Goal: Information Seeking & Learning: Learn about a topic

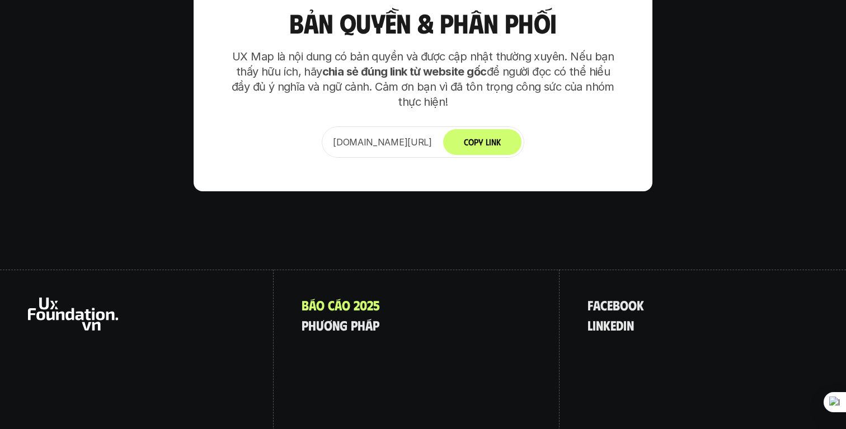
scroll to position [7847, 0]
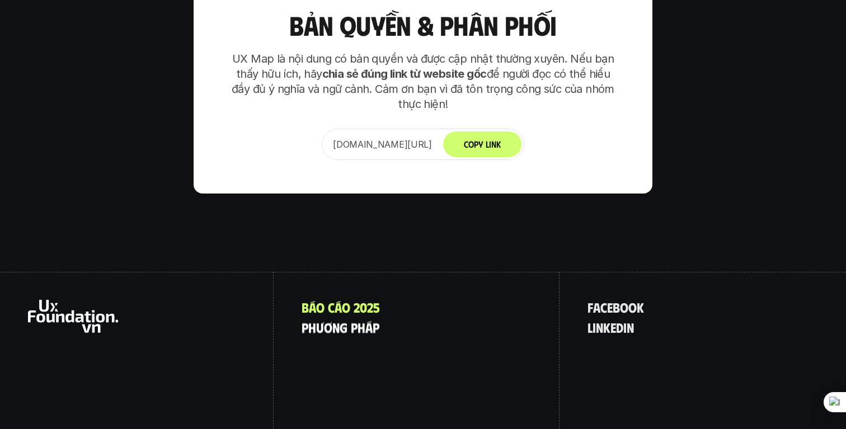
click at [341, 320] on p "p h ư ơ n g p h á p" at bounding box center [341, 327] width 78 height 15
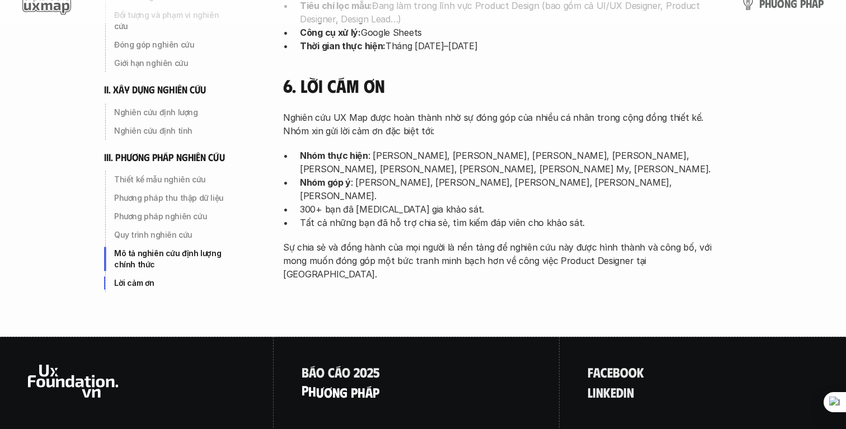
scroll to position [3676, 0]
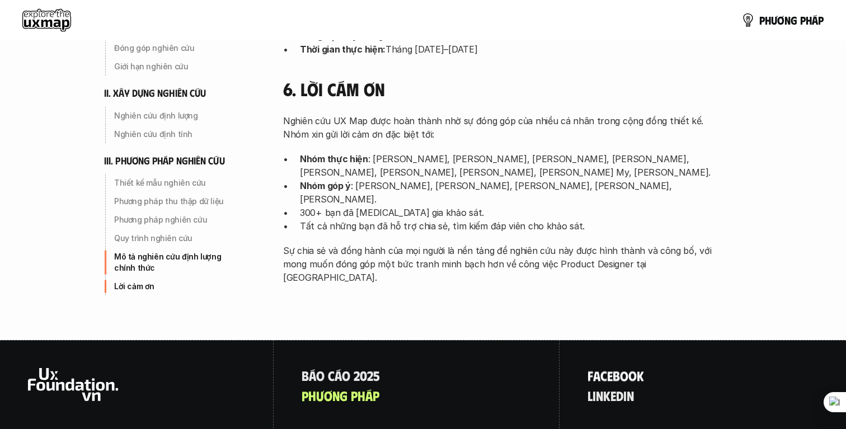
click at [599, 368] on p "f a c e b o o k" at bounding box center [615, 375] width 57 height 15
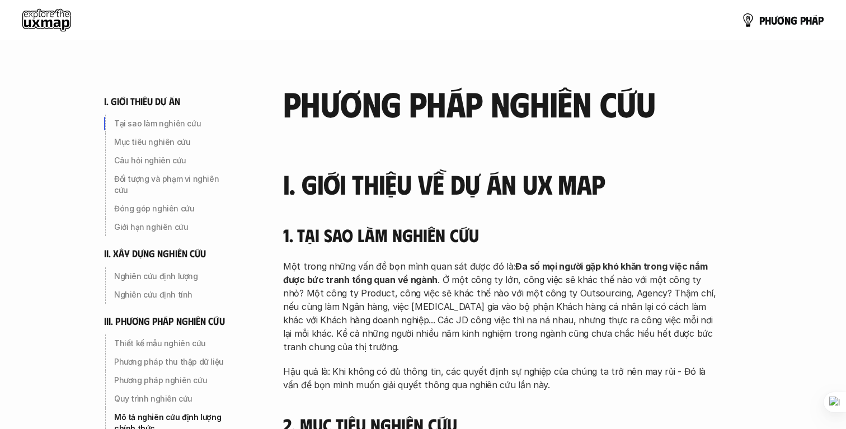
scroll to position [3676, 0]
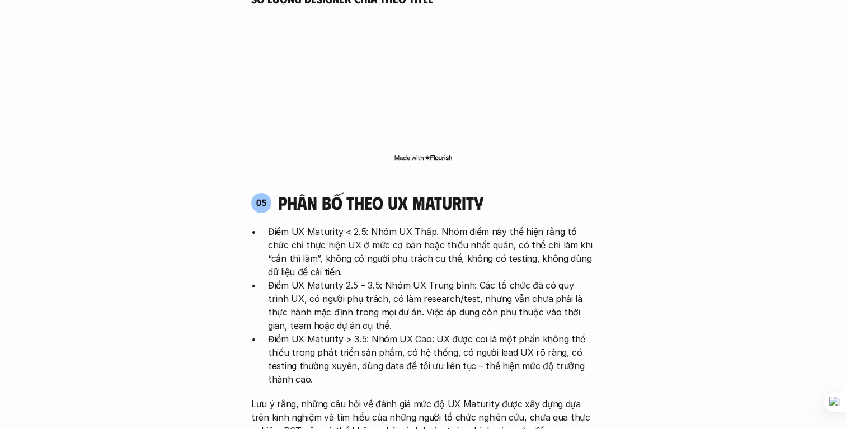
scroll to position [2776, 0]
drag, startPoint x: 291, startPoint y: 177, endPoint x: 340, endPoint y: 177, distance: 48.7
click at [340, 224] on p "Điểm UX Maturity < 2.5: Nhóm UX Thấp. Nhóm điểm này thể hiện rằng tổ chức chỉ t…" at bounding box center [431, 251] width 327 height 54
copy p "UX Maturity"
click at [538, 224] on p "Điểm UX Maturity < 2.5: Nhóm UX Thấp. Nhóm điểm này thể hiện rằng tổ chức chỉ t…" at bounding box center [431, 251] width 327 height 54
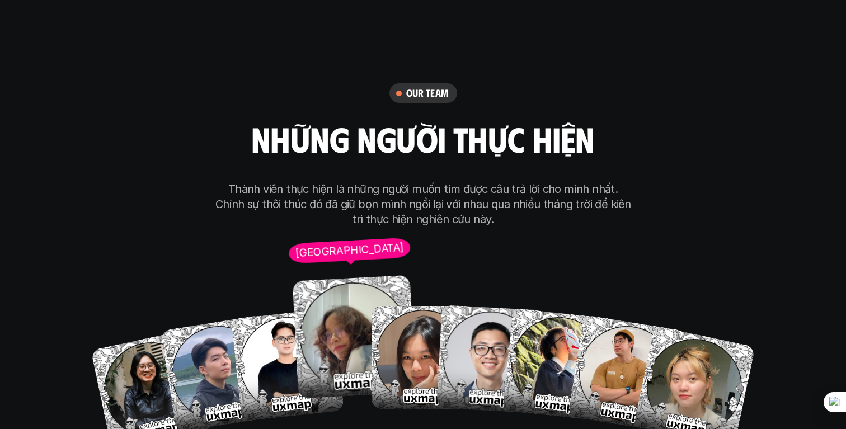
scroll to position [7160, 0]
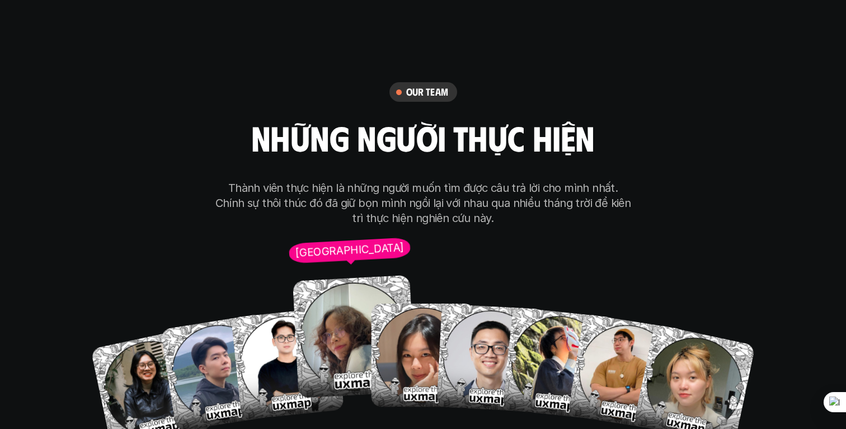
click at [340, 302] on img at bounding box center [354, 336] width 123 height 123
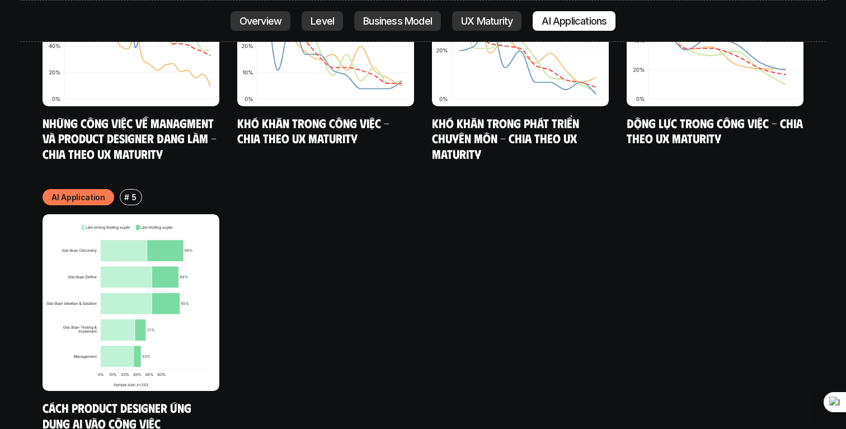
scroll to position [6669, 0]
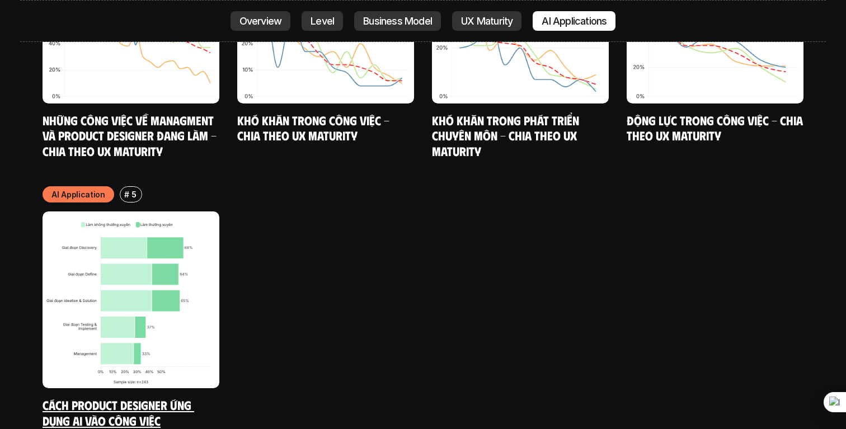
click at [155, 397] on link "Cách Product Designer ứng dụng AI vào công việc" at bounding box center [119, 412] width 152 height 31
